Goal: Book appointment/travel/reservation

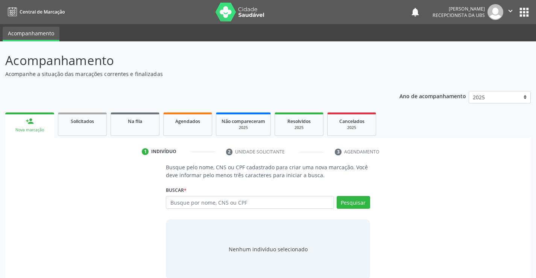
click at [184, 202] on input "text" at bounding box center [250, 202] width 168 height 13
type input "[PERSON_NAME] ipolito"
click at [359, 205] on button "Pesquisar" at bounding box center [353, 202] width 33 height 13
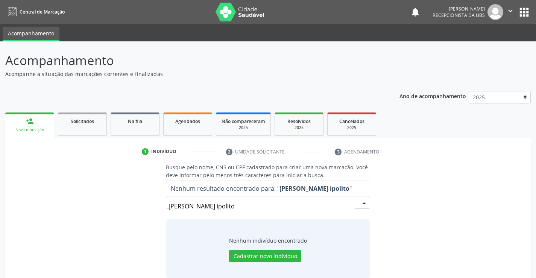
click at [207, 207] on input "[PERSON_NAME] ipolito" at bounding box center [262, 206] width 186 height 15
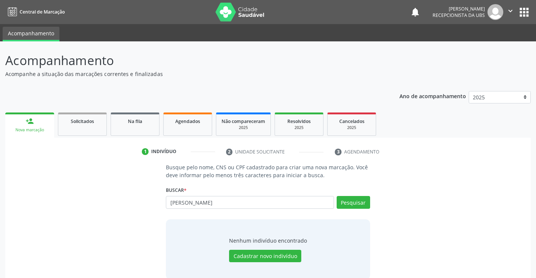
click at [202, 204] on input "[PERSON_NAME]" at bounding box center [250, 202] width 168 height 13
click at [202, 202] on input "[PERSON_NAME] ipolitos" at bounding box center [250, 202] width 168 height 13
type input "[PERSON_NAME]"
click at [352, 199] on button "Pesquisar" at bounding box center [353, 202] width 33 height 13
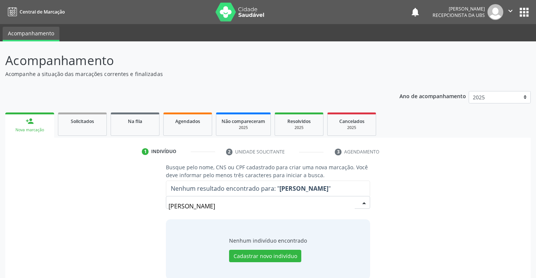
click at [246, 206] on input "[PERSON_NAME]" at bounding box center [262, 206] width 186 height 15
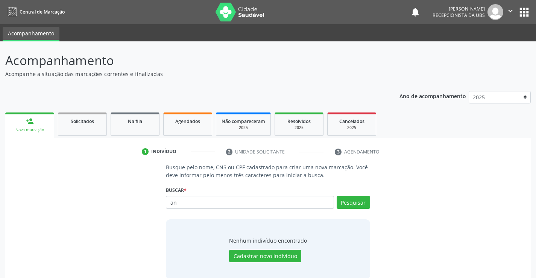
type input "a"
type input "700802474541583"
click at [350, 201] on button "Pesquisar" at bounding box center [353, 202] width 33 height 13
type input "700802474541583"
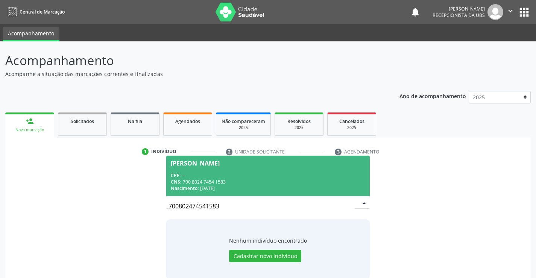
click at [209, 179] on div "CNS: 700 8024 7454 1583" at bounding box center [268, 182] width 194 height 6
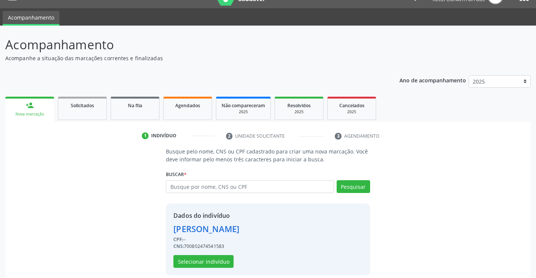
scroll to position [24, 0]
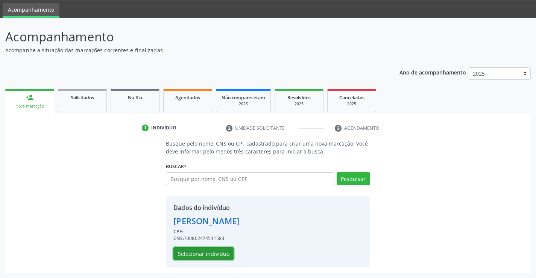
click at [209, 255] on button "Selecionar indivíduo" at bounding box center [203, 253] width 60 height 13
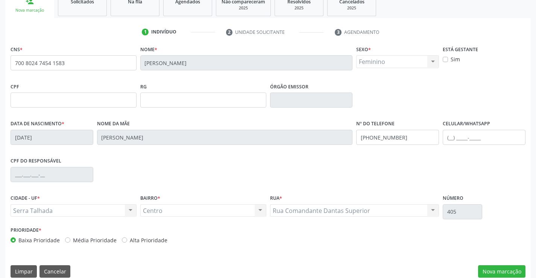
scroll to position [130, 0]
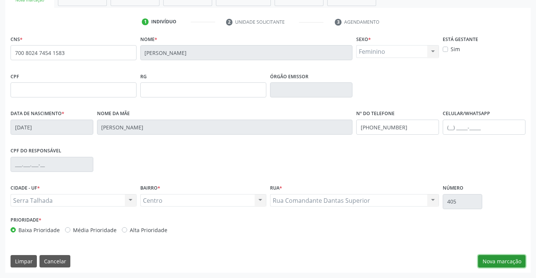
click at [507, 262] on button "Nova marcação" at bounding box center [501, 261] width 47 height 13
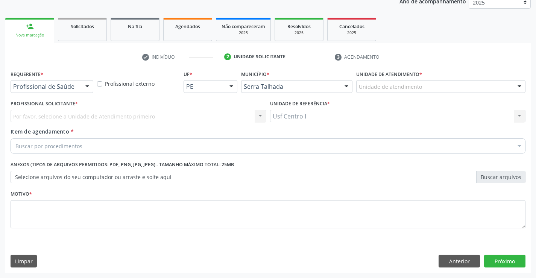
click at [89, 83] on div at bounding box center [87, 87] width 11 height 13
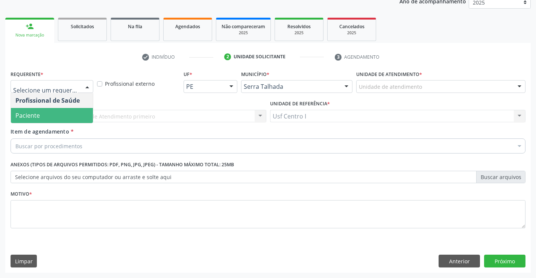
click at [40, 117] on span "Paciente" at bounding box center [52, 115] width 82 height 15
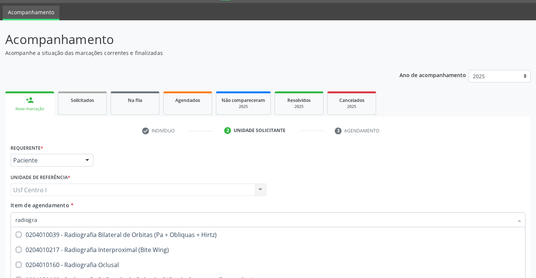
scroll to position [20, 0]
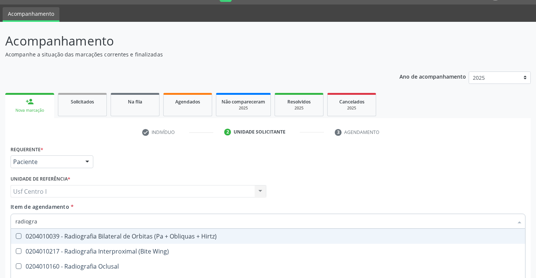
click at [40, 223] on input "radiogra" at bounding box center [264, 221] width 498 height 15
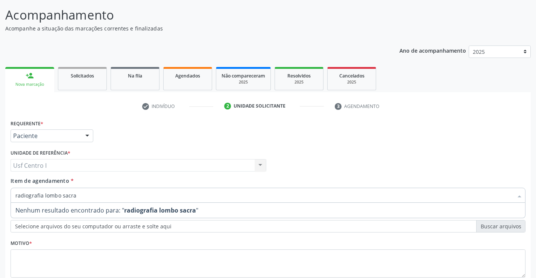
scroll to position [57, 0]
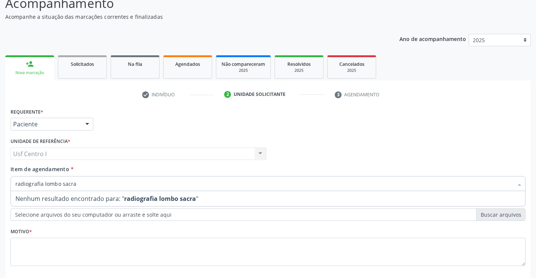
click at [156, 199] on strong "radiografia lombo sacra" at bounding box center [160, 199] width 72 height 8
click at [156, 196] on strong "radiografia lombo sacra" at bounding box center [160, 199] width 72 height 8
click at [43, 184] on input "radiografia lombo sacra" at bounding box center [264, 183] width 498 height 15
click at [113, 189] on input "radiografia de coluna lombo sacra" at bounding box center [264, 183] width 498 height 15
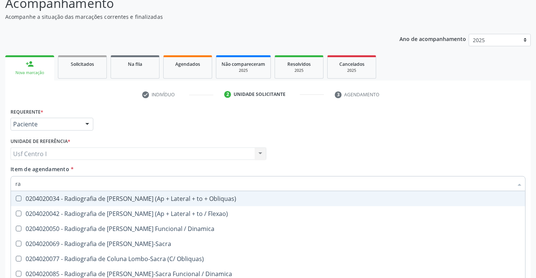
type input "r"
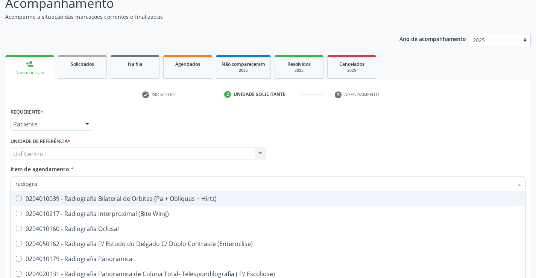
type input "radiograf"
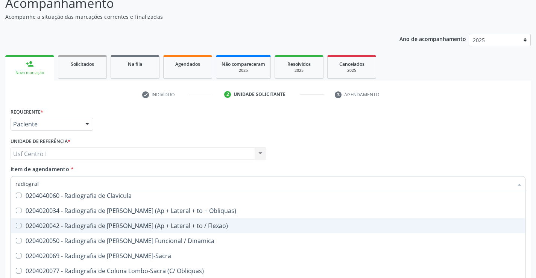
scroll to position [376, 0]
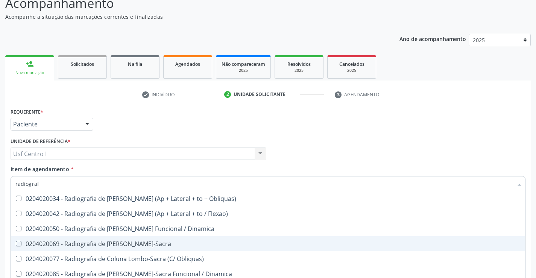
click at [18, 244] on Lombo-Sacra at bounding box center [19, 244] width 6 height 6
click at [16, 244] on Lombo-Sacra "checkbox" at bounding box center [13, 243] width 5 height 5
checkbox Lombo-Sacra "true"
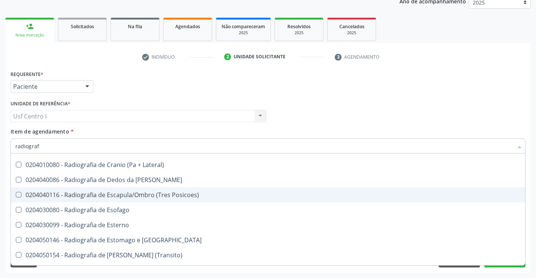
scroll to position [602, 0]
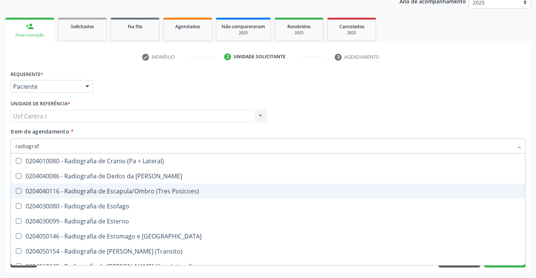
click at [167, 89] on div "Requerente * Paciente Profissional de Saúde Paciente Nenhum resultado encontrad…" at bounding box center [268, 82] width 519 height 29
checkbox Wing\) "true"
checkbox Lombo-Sacra "false"
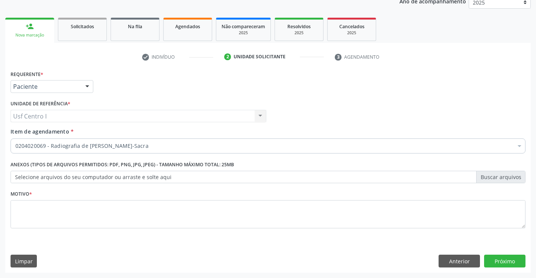
scroll to position [0, 0]
click at [26, 206] on textarea at bounding box center [268, 214] width 515 height 29
type textarea ","
click at [514, 261] on button "Próximo" at bounding box center [504, 261] width 41 height 13
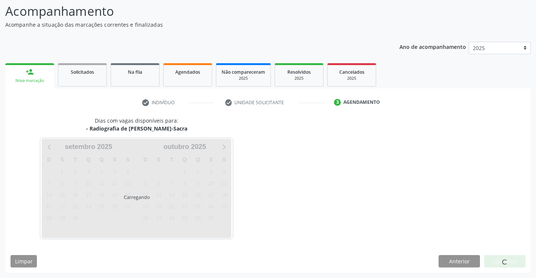
scroll to position [49, 0]
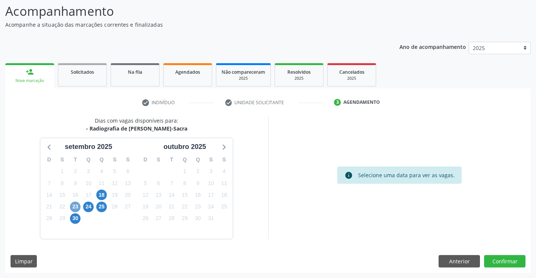
click at [77, 206] on span "23" at bounding box center [75, 207] width 11 height 11
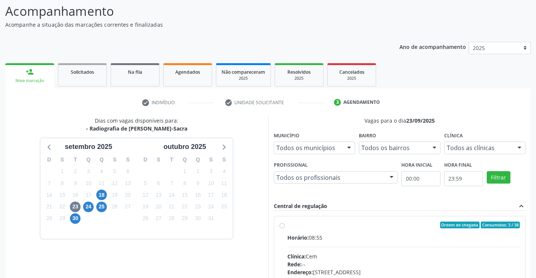
click at [287, 226] on label "Ordem de chegada Consumidos: 3 / 38 Horário: 08:55 Clínica: Cem Rede: -- Endere…" at bounding box center [403, 280] width 233 height 116
click at [280, 226] on input "Ordem de chegada Consumidos: 3 / 38 Horário: 08:55 Clínica: Cem Rede: -- Endere…" at bounding box center [282, 225] width 5 height 7
radio input "true"
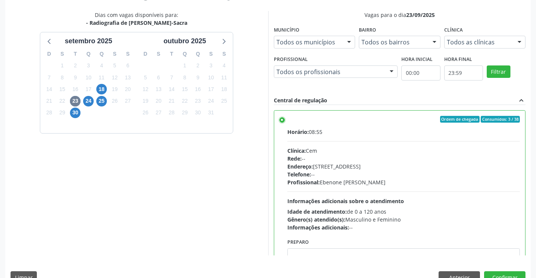
scroll to position [172, 0]
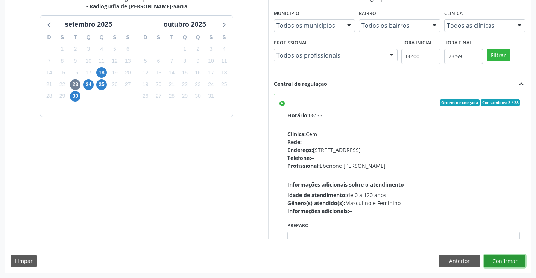
click at [512, 261] on button "Confirmar" at bounding box center [504, 261] width 41 height 13
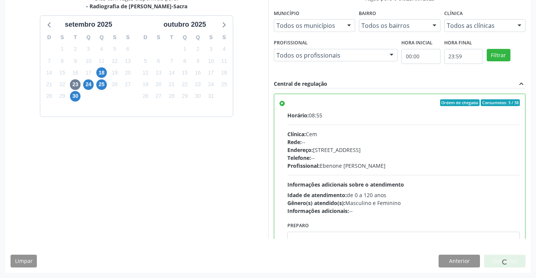
scroll to position [0, 0]
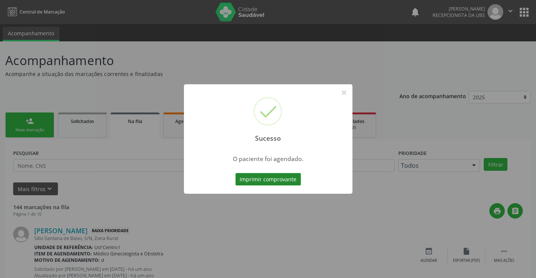
click at [257, 180] on button "Imprimir comprovante" at bounding box center [268, 179] width 65 height 13
